Goal: Obtain resource: Download file/media

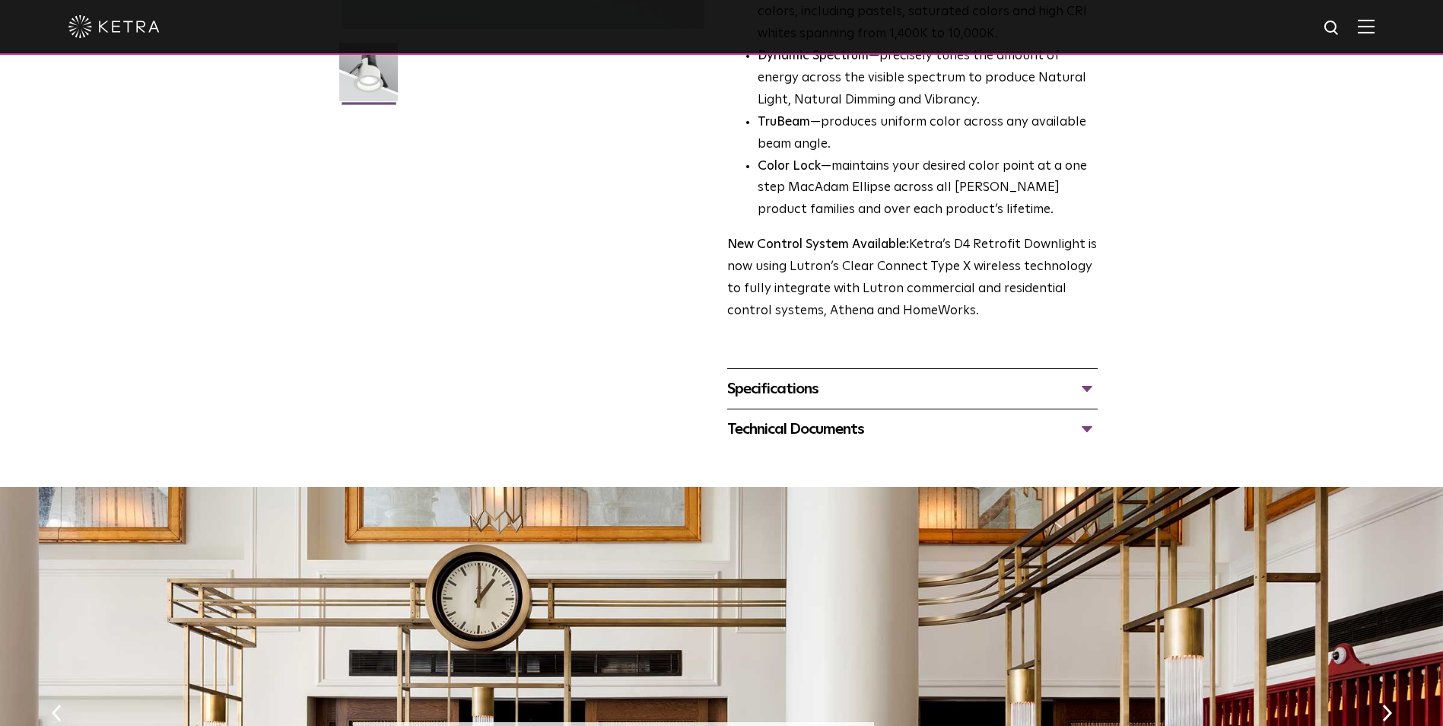
scroll to position [532, 0]
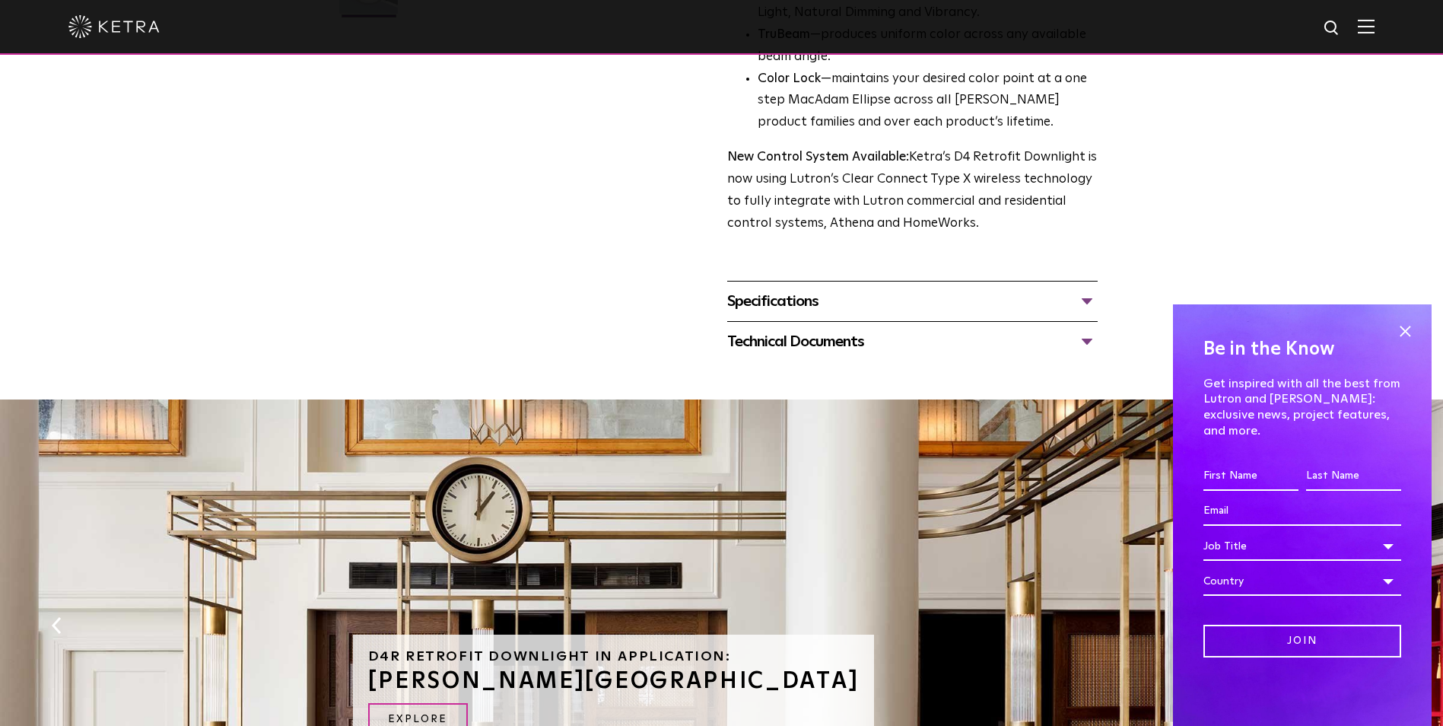
click at [799, 313] on div "Specifications" at bounding box center [912, 301] width 370 height 24
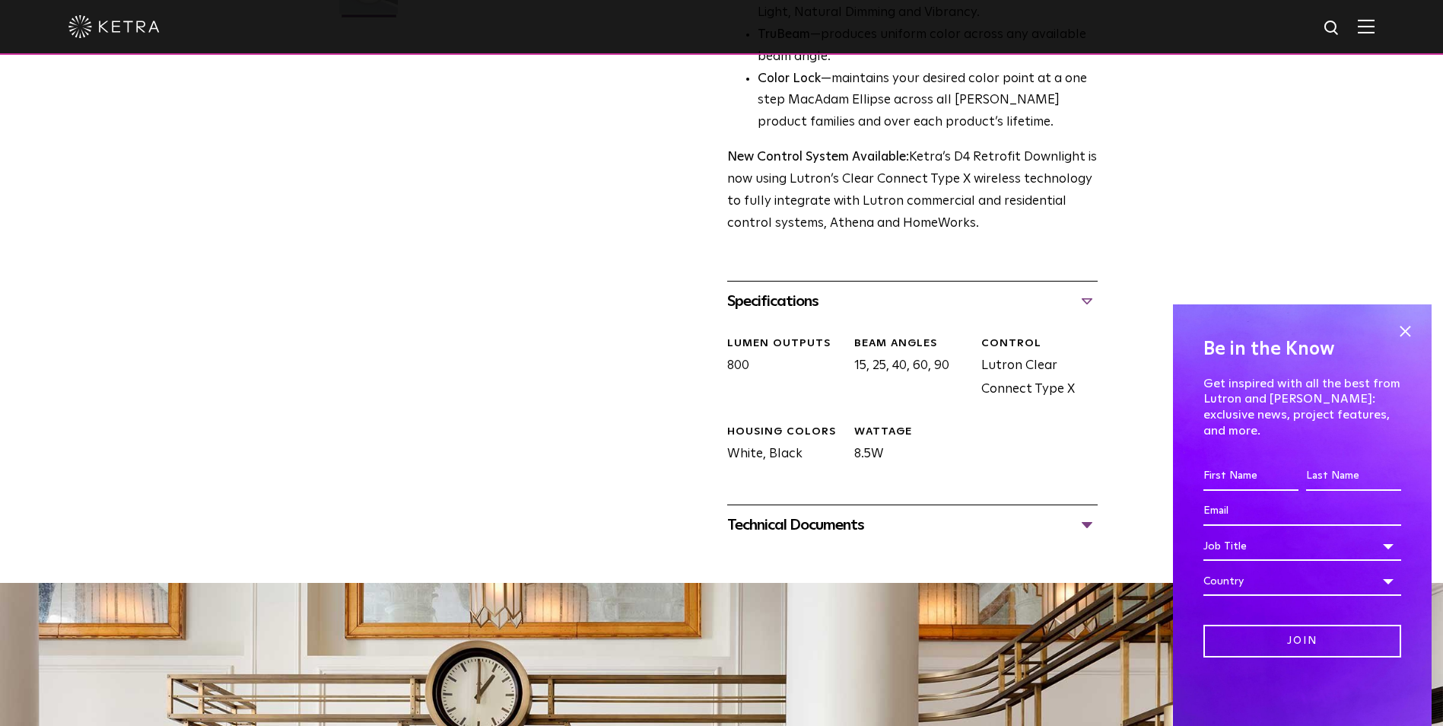
click at [799, 523] on div "Technical Documents" at bounding box center [912, 525] width 370 height 24
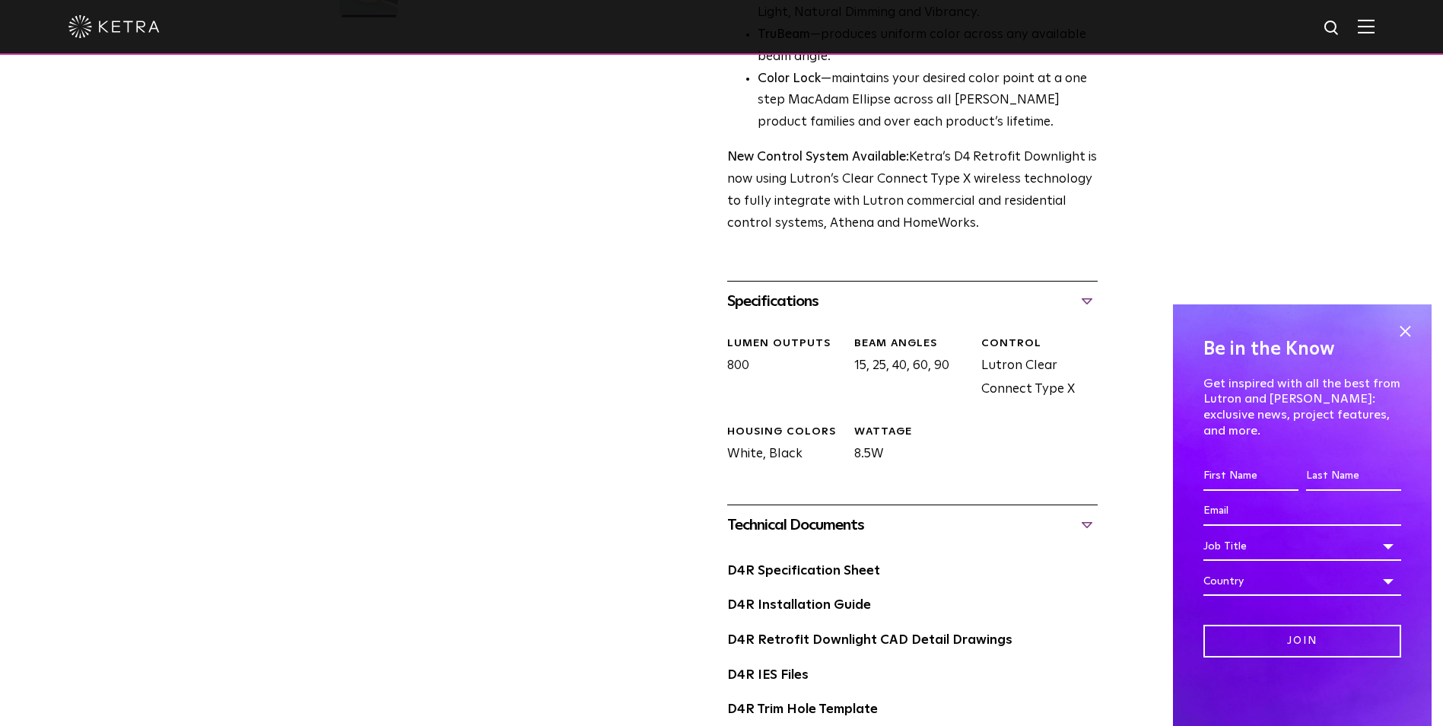
scroll to position [608, 0]
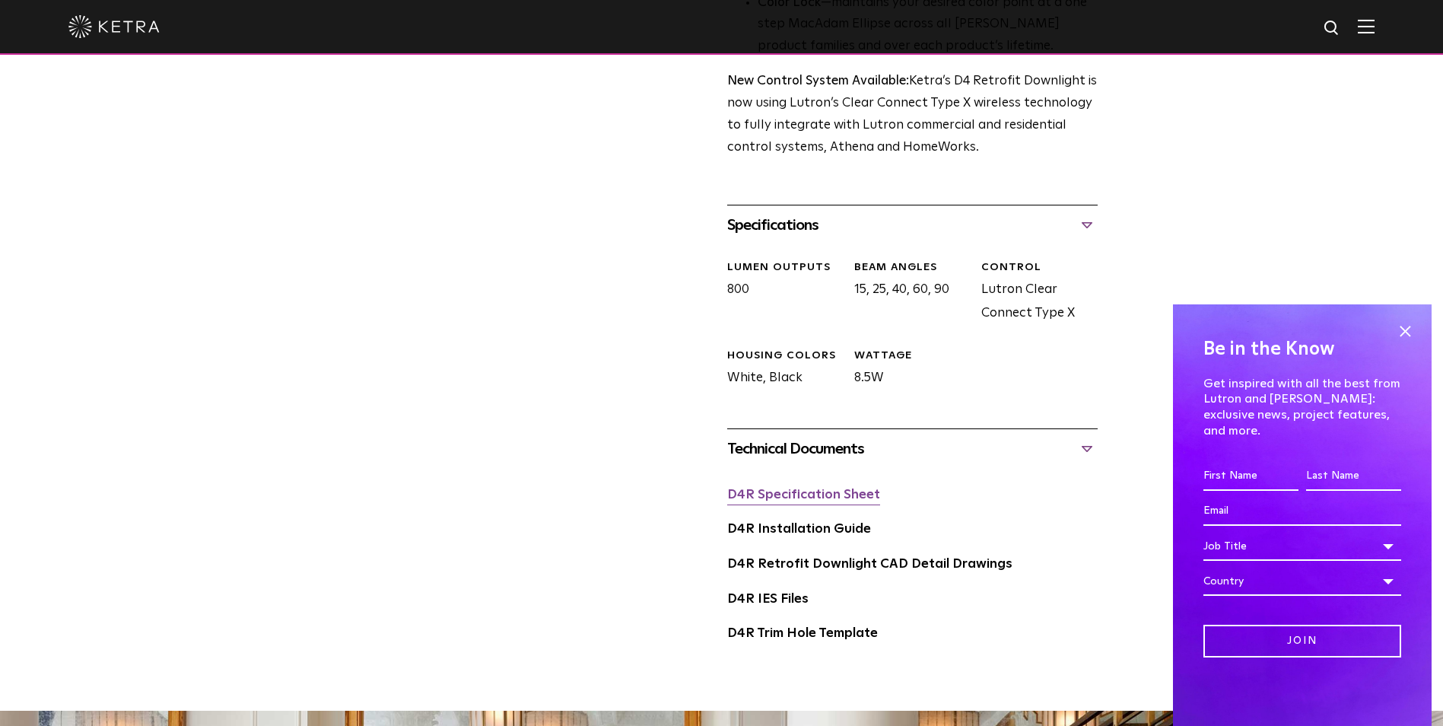
click at [785, 497] on link "D4R Specification Sheet" at bounding box center [803, 494] width 153 height 13
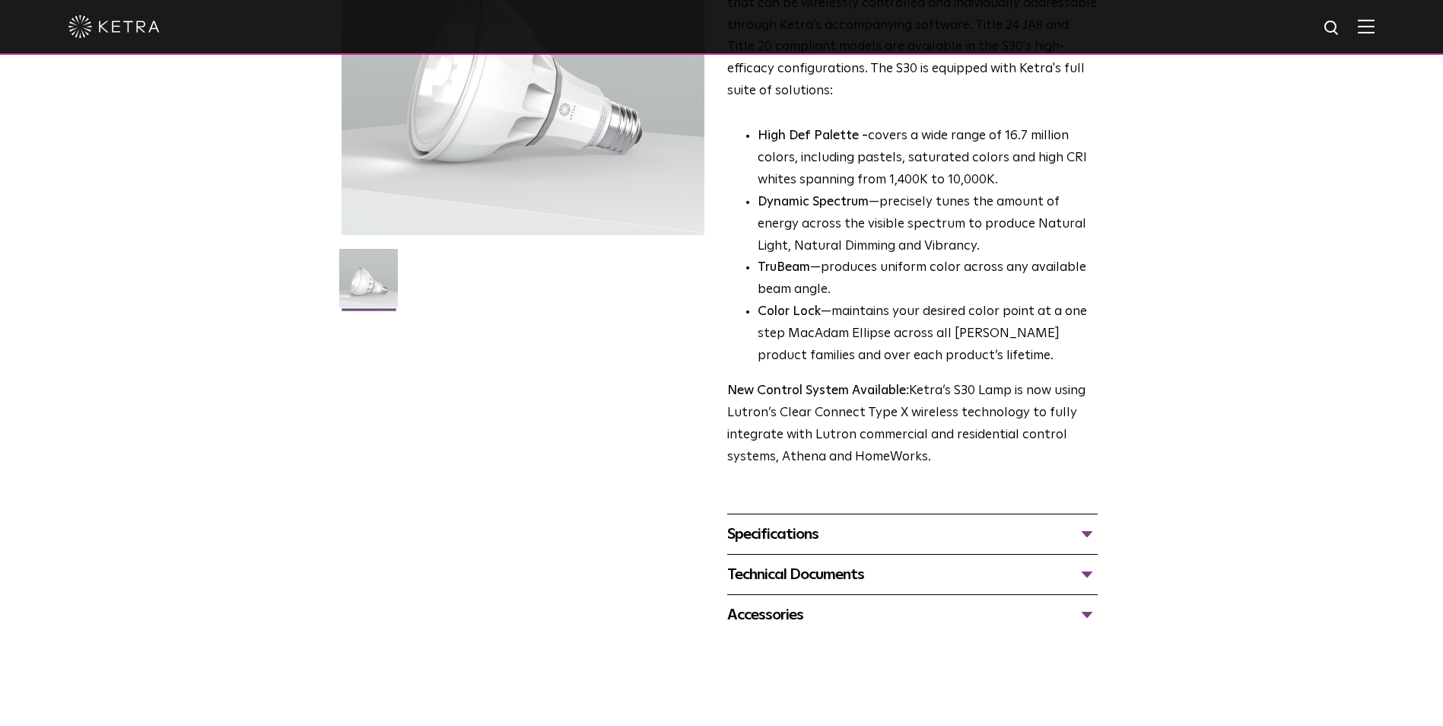
scroll to position [304, 0]
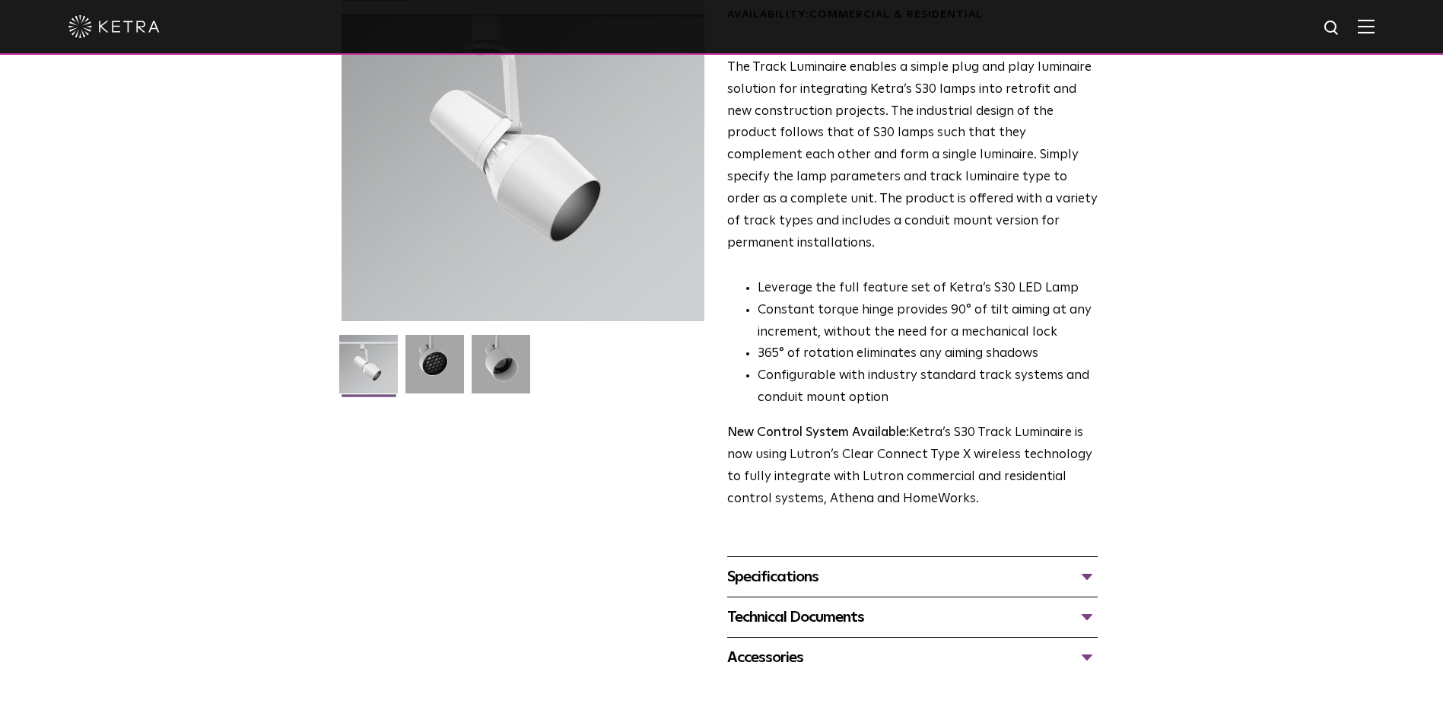
scroll to position [304, 0]
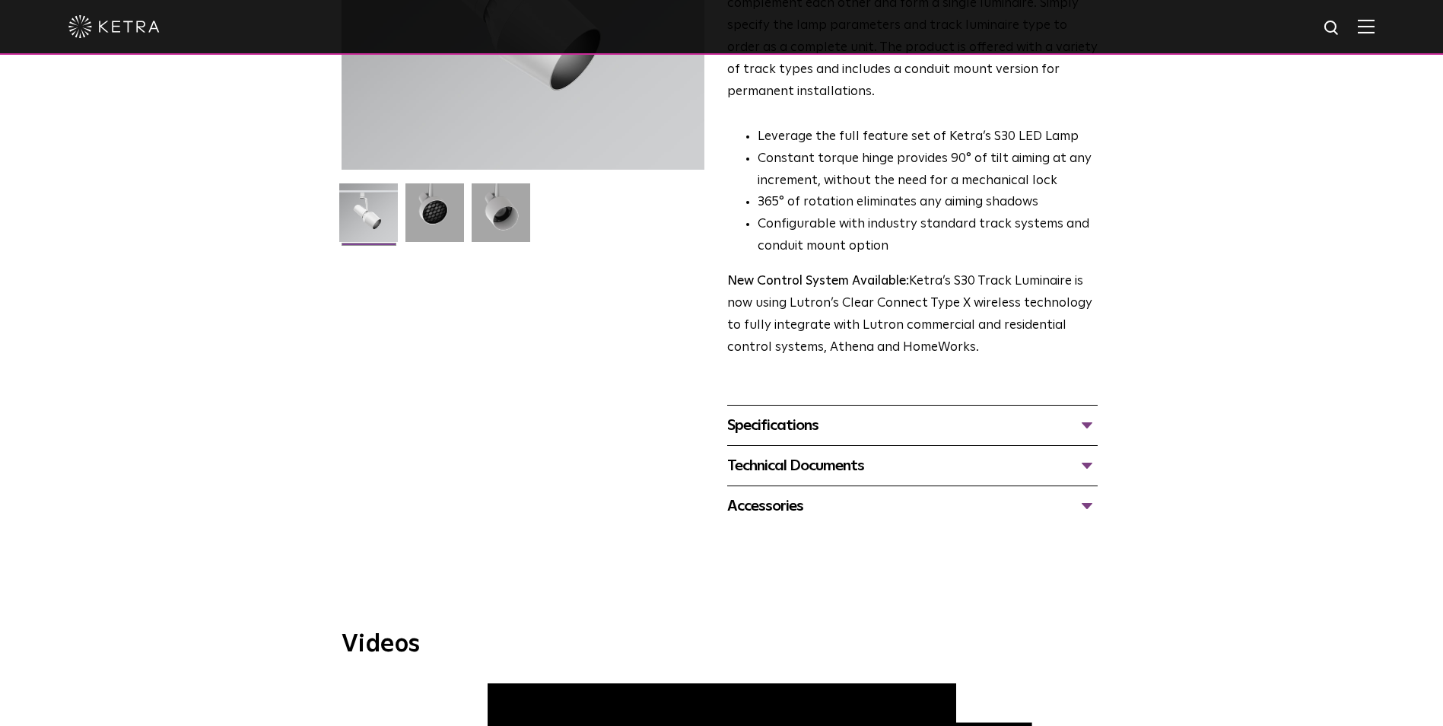
click at [815, 453] on div "Technical Documents" at bounding box center [912, 465] width 370 height 24
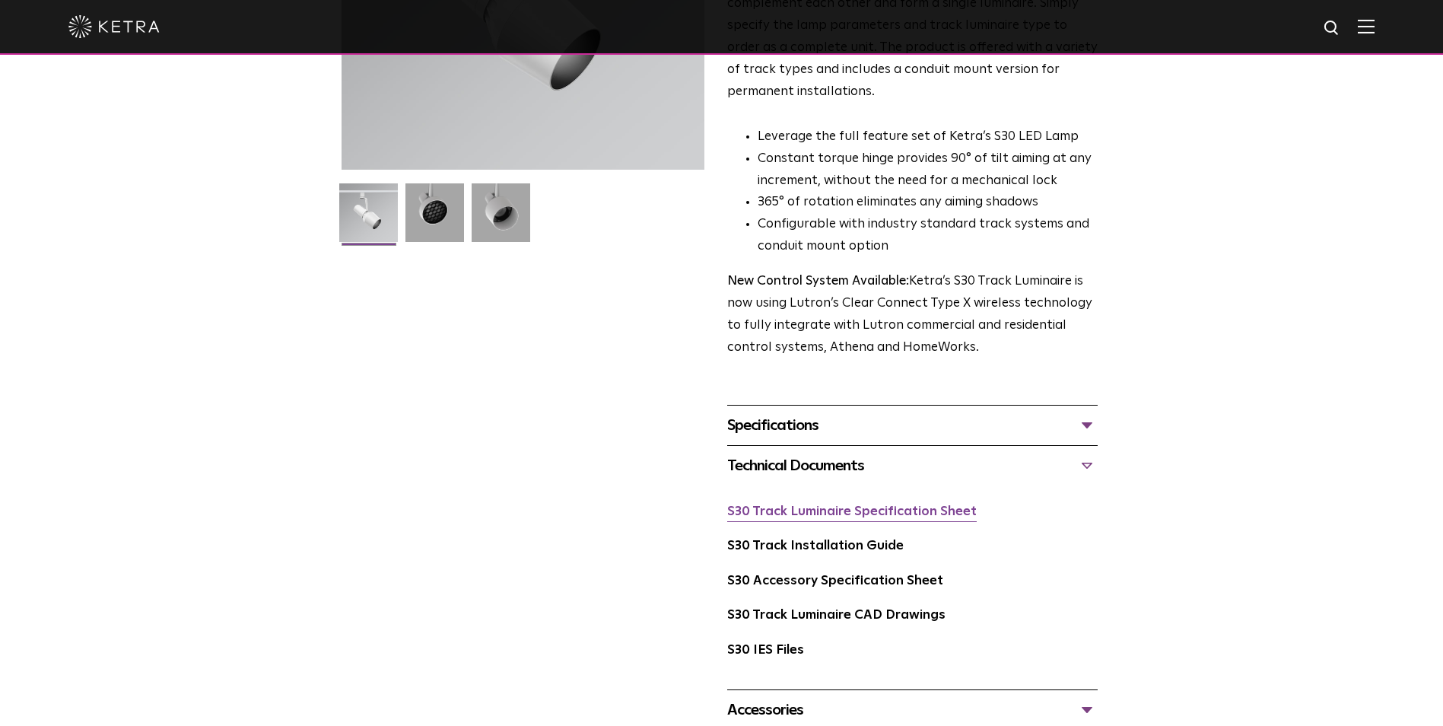
click at [820, 505] on link "S30 Track Luminaire Specification Sheet" at bounding box center [851, 511] width 249 height 13
